Goal: Information Seeking & Learning: Learn about a topic

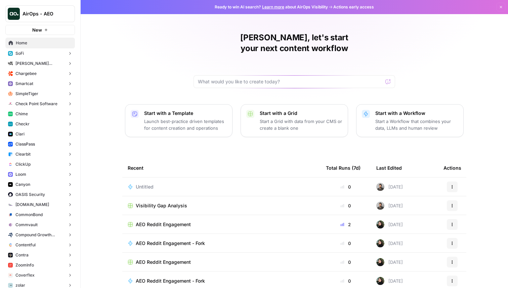
click at [27, 160] on button "ClickUp" at bounding box center [40, 164] width 70 height 10
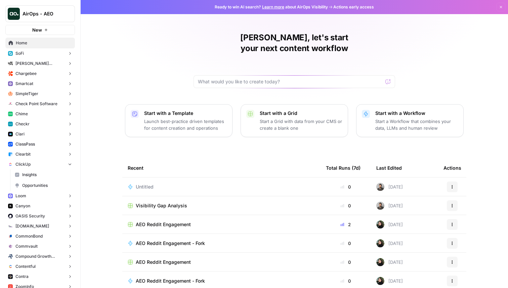
click at [34, 172] on span "Insights" at bounding box center [47, 175] width 50 height 6
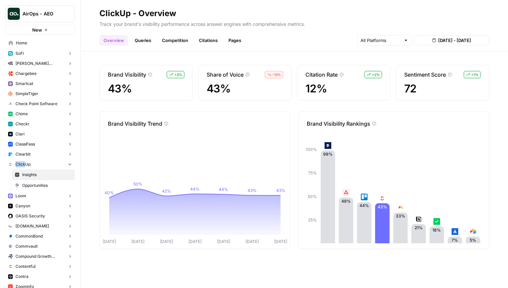
click at [142, 41] on link "Queries" at bounding box center [143, 40] width 25 height 11
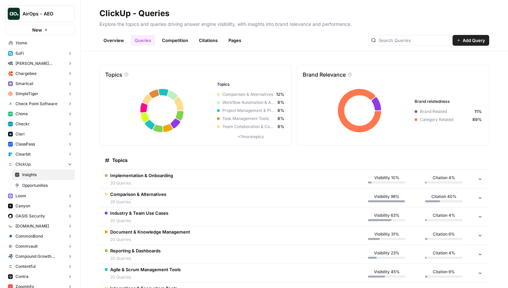
click at [241, 199] on td "Comparison & Alternatives 29 Queries" at bounding box center [228, 197] width 259 height 18
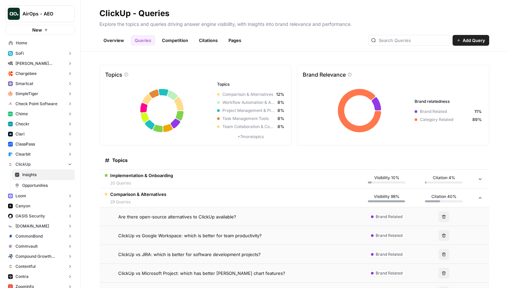
click at [205, 40] on link "Citations" at bounding box center [208, 40] width 27 height 11
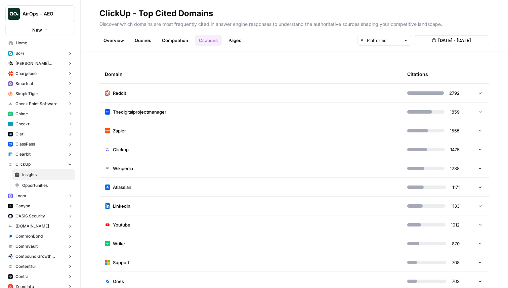
click at [152, 95] on td "Reddit" at bounding box center [250, 93] width 302 height 18
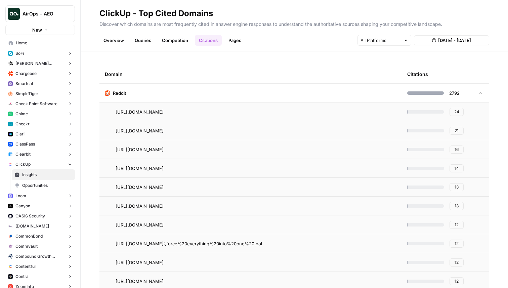
click at [185, 91] on td "Reddit" at bounding box center [250, 93] width 302 height 18
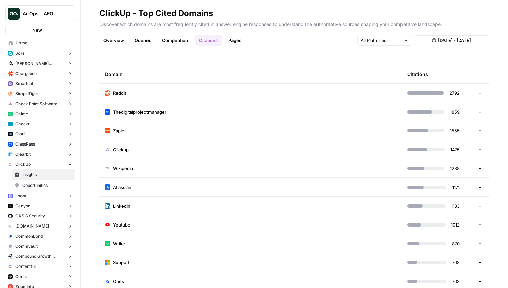
click at [229, 41] on link "Pages" at bounding box center [234, 40] width 21 height 11
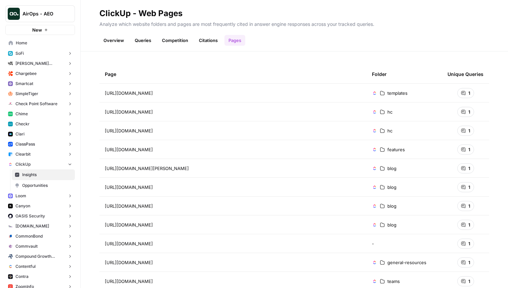
click at [147, 39] on link "Queries" at bounding box center [143, 40] width 25 height 11
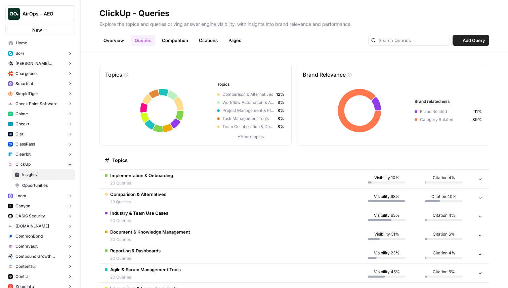
click at [155, 181] on span "20 Queries" at bounding box center [141, 183] width 63 height 6
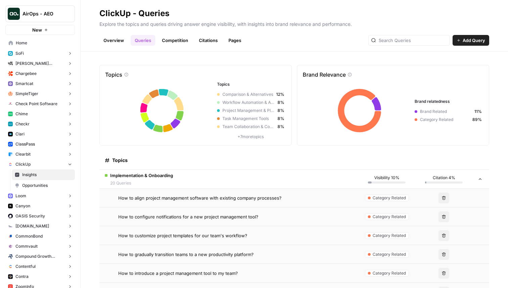
click at [158, 199] on span "How to align project management software with existing company processes?" at bounding box center [199, 197] width 163 height 7
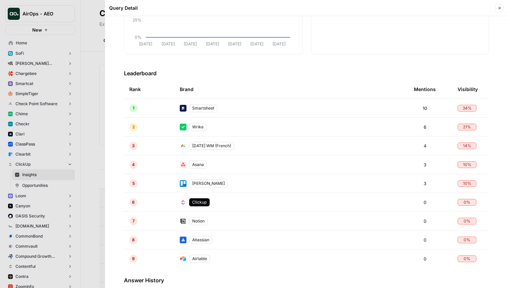
scroll to position [247, 0]
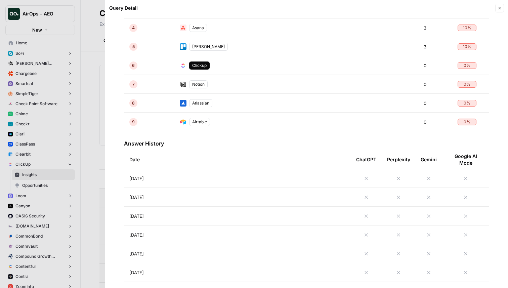
click at [176, 179] on td "[DATE]" at bounding box center [237, 178] width 227 height 18
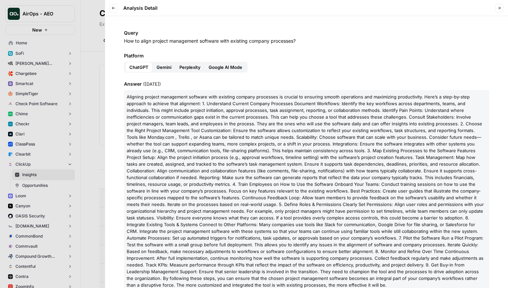
click at [164, 65] on span "Gemini" at bounding box center [163, 67] width 15 height 7
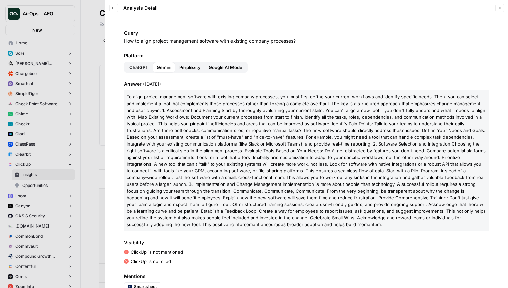
click at [185, 68] on span "Perplexity" at bounding box center [189, 67] width 21 height 7
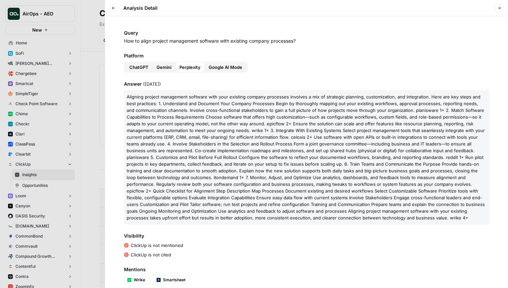
click at [234, 64] on span "Google AI Mode" at bounding box center [226, 67] width 34 height 7
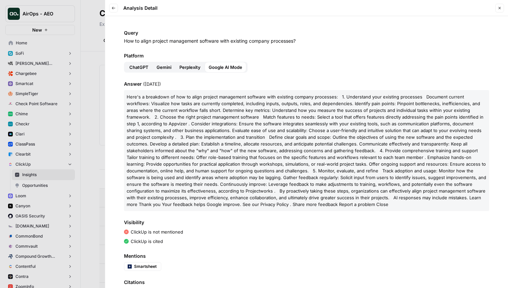
click at [143, 68] on span "ChatGPT" at bounding box center [138, 67] width 19 height 7
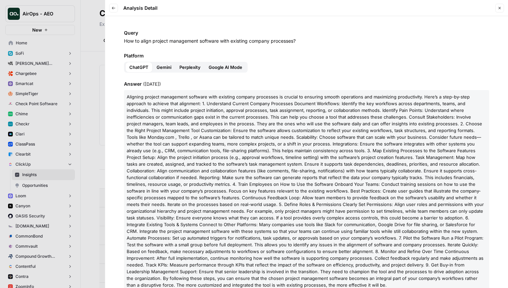
click at [504, 7] on header "Back Analysis Detail Close" at bounding box center [306, 8] width 403 height 16
click at [502, 7] on button "Close" at bounding box center [499, 8] width 9 height 9
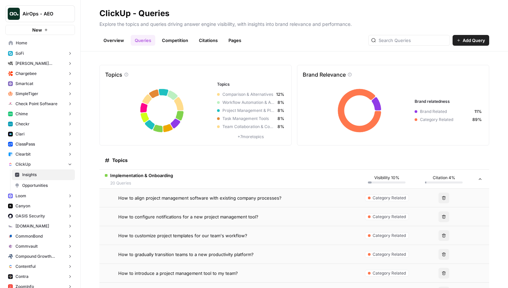
click at [230, 39] on link "Pages" at bounding box center [234, 40] width 21 height 11
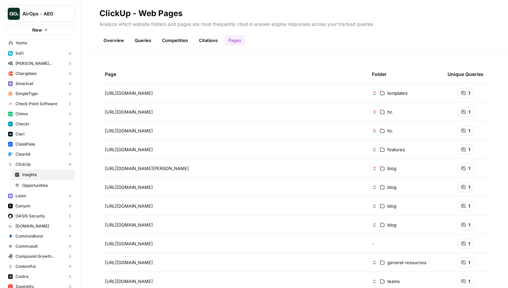
click at [204, 41] on link "Citations" at bounding box center [208, 40] width 27 height 11
